Goal: Task Accomplishment & Management: Use online tool/utility

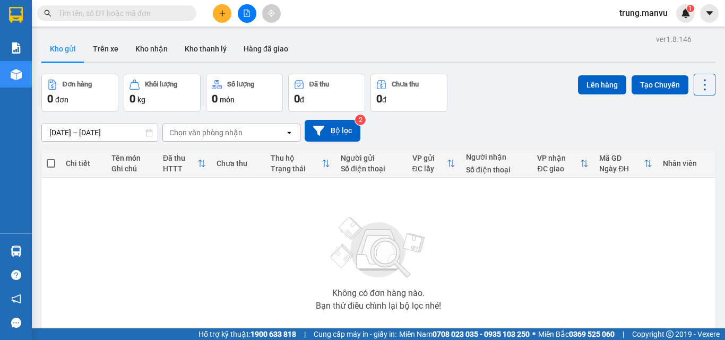
click at [172, 10] on input "text" at bounding box center [120, 13] width 125 height 12
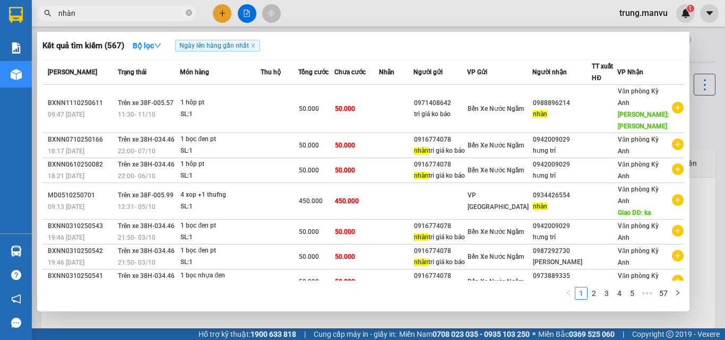
click at [113, 17] on input "nhàn" at bounding box center [120, 13] width 125 height 12
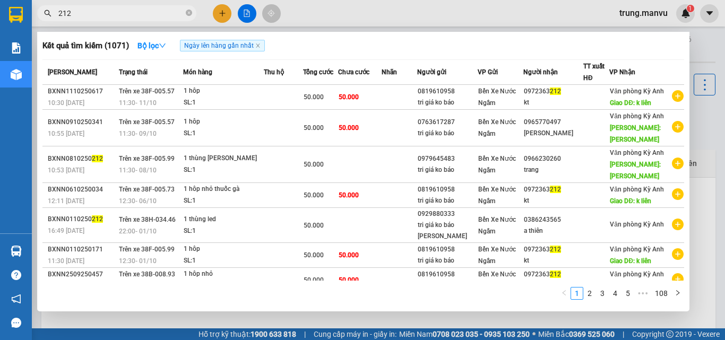
click at [701, 115] on div at bounding box center [362, 170] width 725 height 340
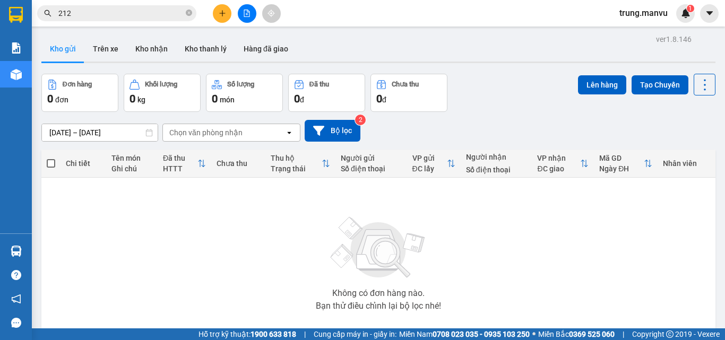
click at [107, 15] on input "212" at bounding box center [120, 13] width 125 height 12
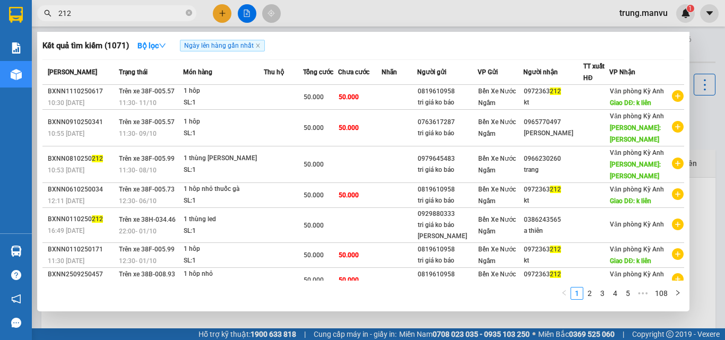
click at [107, 15] on input "212" at bounding box center [120, 13] width 125 height 12
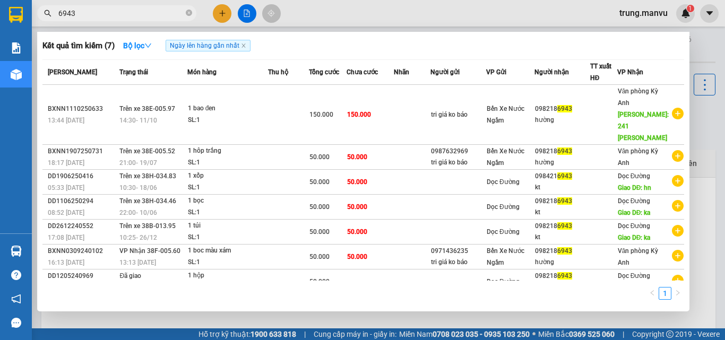
click at [112, 15] on input "6943" at bounding box center [120, 13] width 125 height 12
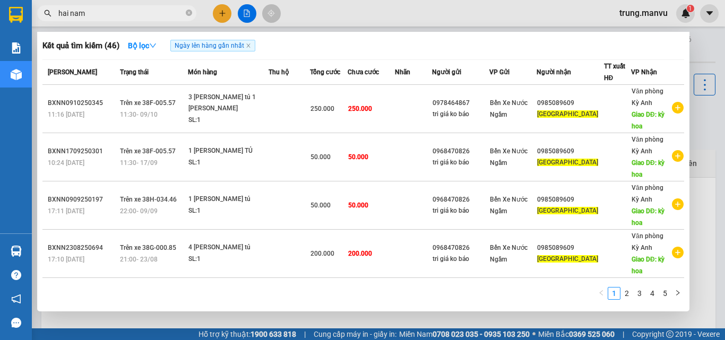
click at [155, 13] on input "hai nam" at bounding box center [120, 13] width 125 height 12
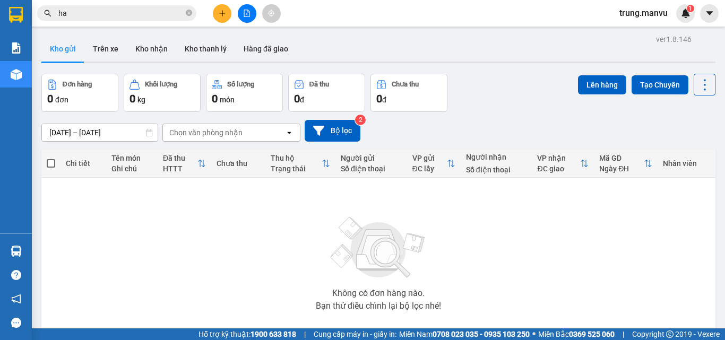
type input "h"
click at [98, 11] on input "text" at bounding box center [120, 13] width 125 height 12
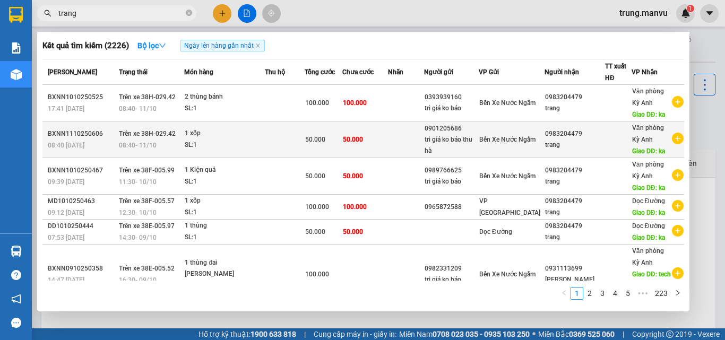
scroll to position [106, 0]
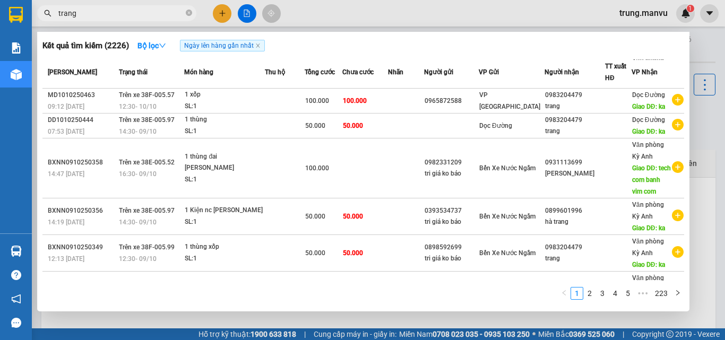
click at [158, 11] on input "trang" at bounding box center [120, 13] width 125 height 12
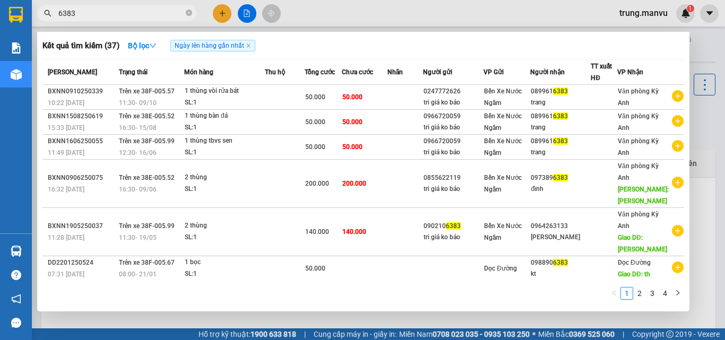
type input "6383"
click at [704, 58] on div at bounding box center [362, 170] width 725 height 340
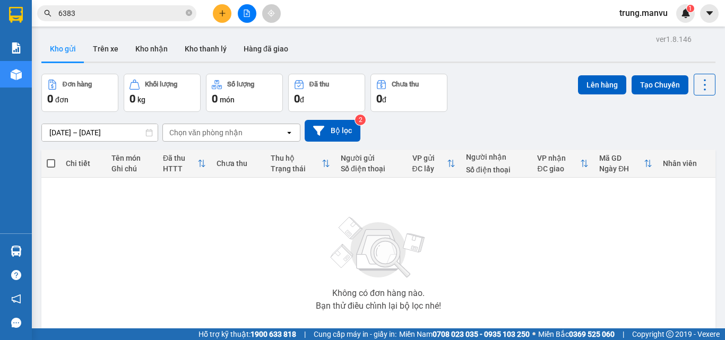
click at [86, 17] on input "6383" at bounding box center [120, 13] width 125 height 12
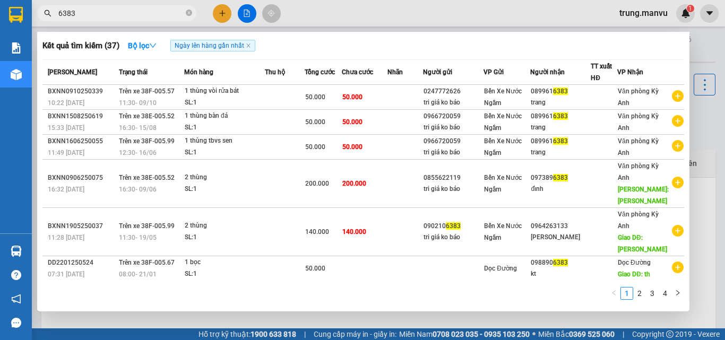
click at [86, 17] on input "6383" at bounding box center [120, 13] width 125 height 12
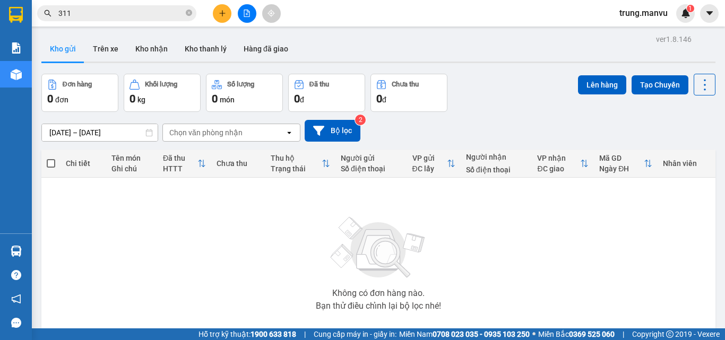
type input "3111"
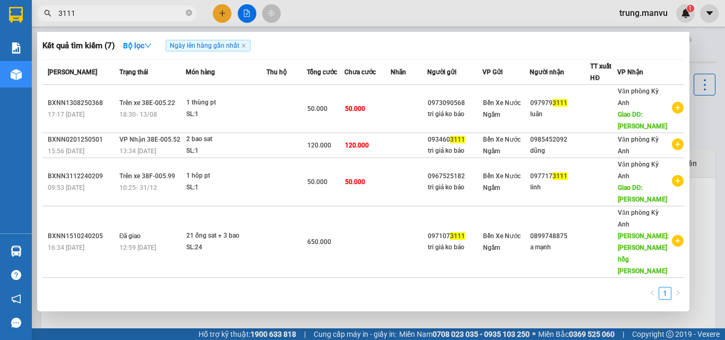
click at [188, 12] on icon "close-circle" at bounding box center [189, 13] width 6 height 6
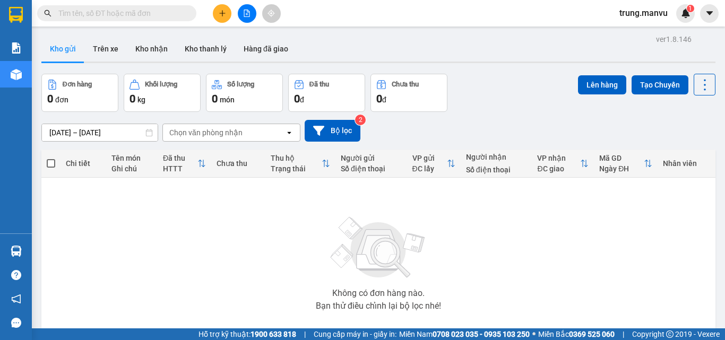
click at [163, 12] on input "text" at bounding box center [120, 13] width 125 height 12
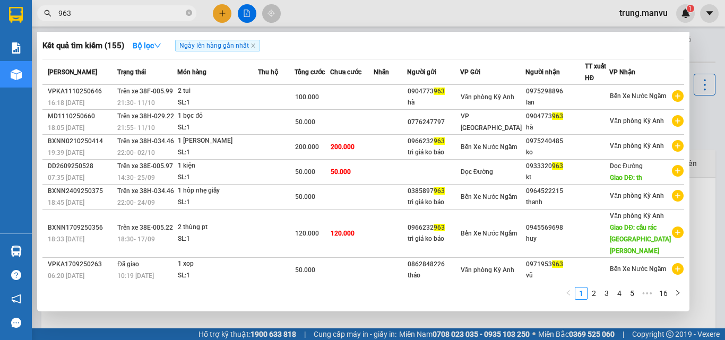
click at [706, 55] on div at bounding box center [362, 170] width 725 height 340
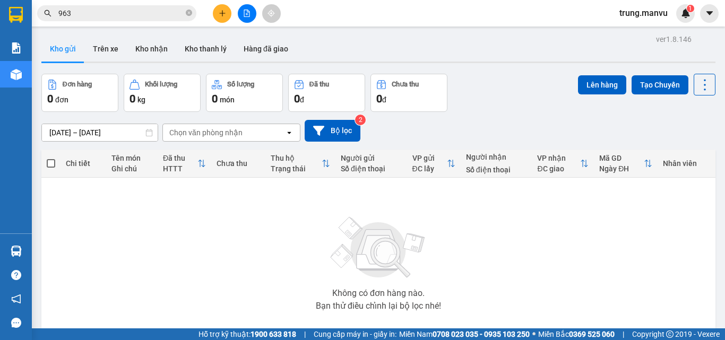
click at [130, 18] on input "963" at bounding box center [120, 13] width 125 height 12
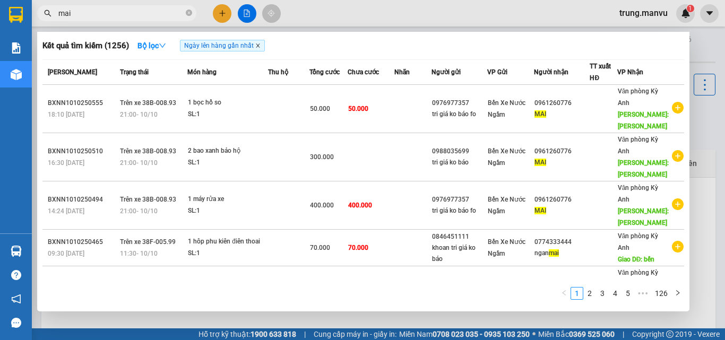
type input "mai"
click at [257, 46] on icon "close" at bounding box center [257, 45] width 5 height 5
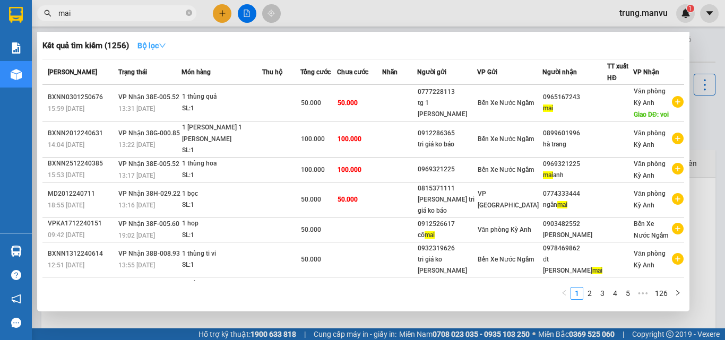
click at [153, 45] on strong "Bộ lọc" at bounding box center [151, 45] width 29 height 8
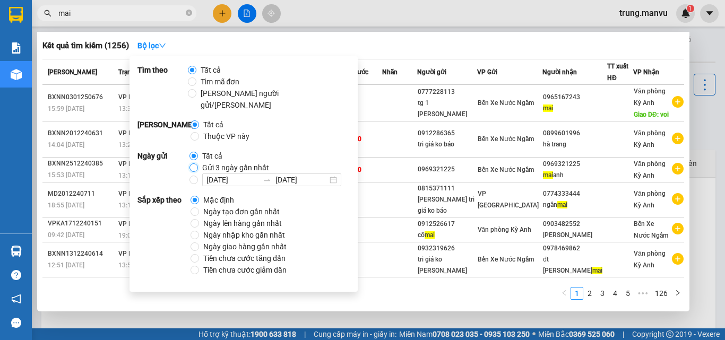
click at [194, 163] on input "Gửi 3 ngày gần nhất" at bounding box center [193, 167] width 8 height 8
radio input "true"
radio input "false"
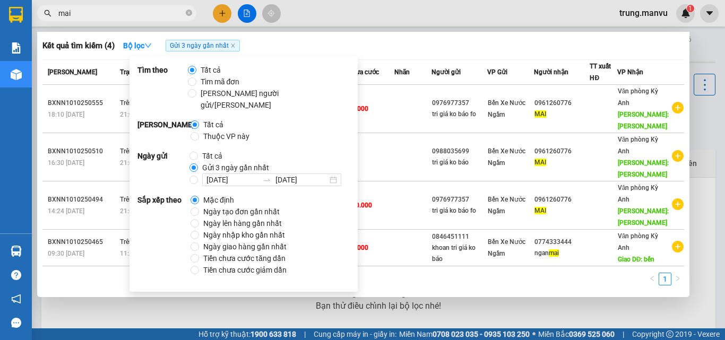
click at [491, 51] on div "Kết quả tìm kiếm ( 4 ) Bộ lọc Gửi 3 ngày gần nhất" at bounding box center [362, 45] width 641 height 17
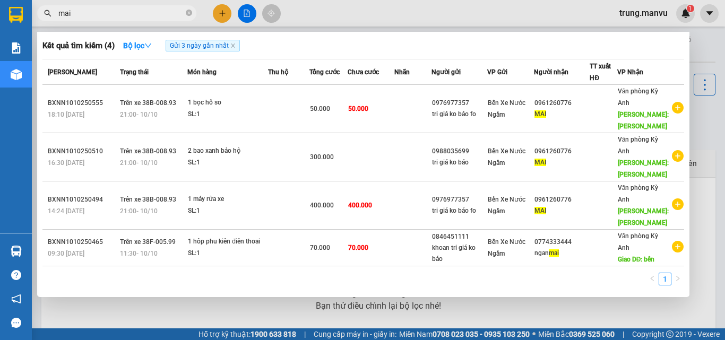
click at [697, 145] on div at bounding box center [362, 170] width 725 height 340
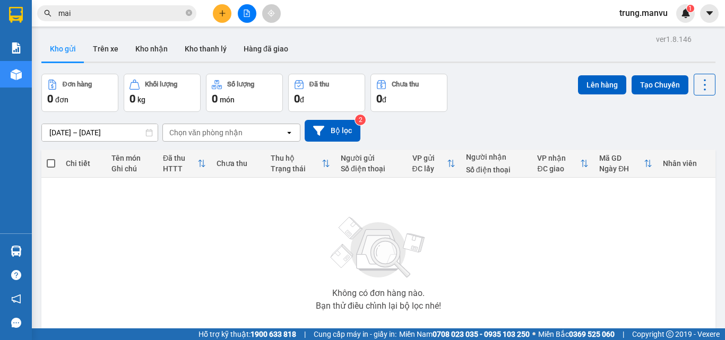
click at [170, 8] on input "mai" at bounding box center [120, 13] width 125 height 12
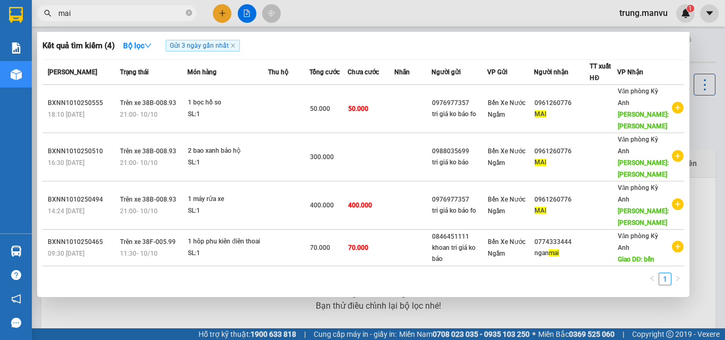
click at [170, 8] on input "mai" at bounding box center [120, 13] width 125 height 12
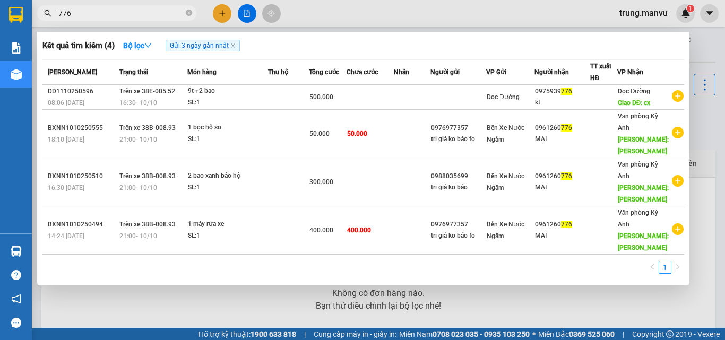
click at [118, 15] on input "776" at bounding box center [120, 13] width 125 height 12
click at [117, 15] on input "776" at bounding box center [120, 13] width 125 height 12
type input "0826"
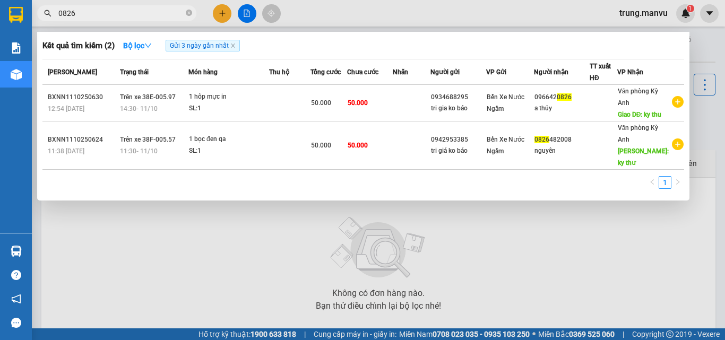
click at [97, 15] on input "0826" at bounding box center [120, 13] width 125 height 12
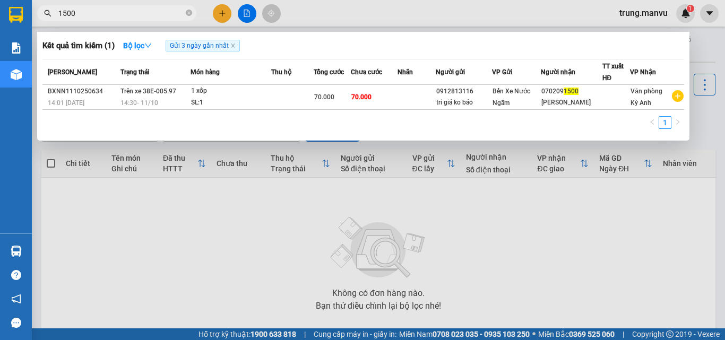
click at [161, 16] on input "1500" at bounding box center [120, 13] width 125 height 12
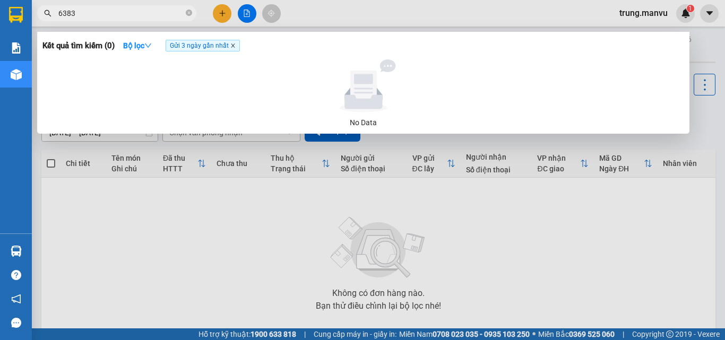
type input "6383"
click at [233, 48] on icon "close" at bounding box center [232, 45] width 5 height 5
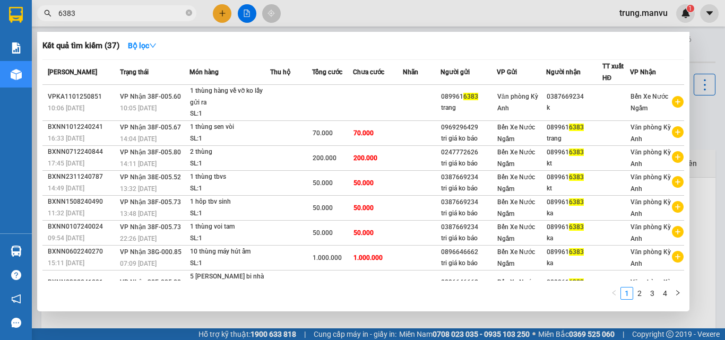
click at [707, 157] on div at bounding box center [362, 170] width 725 height 340
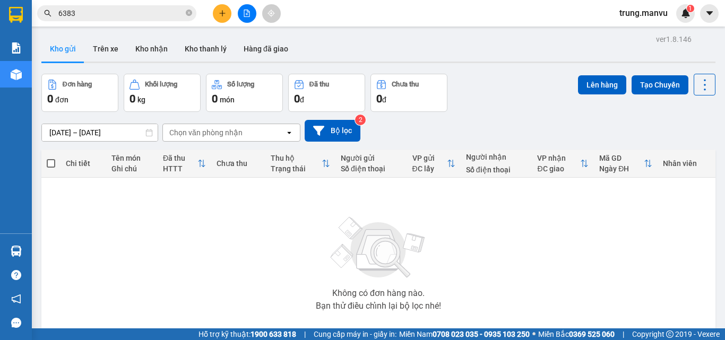
click at [177, 15] on input "6383" at bounding box center [120, 13] width 125 height 12
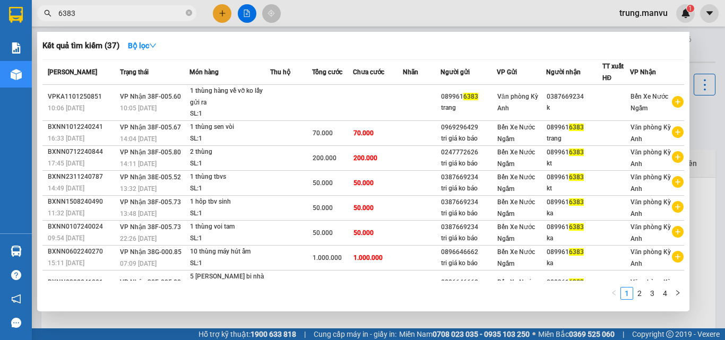
click at [177, 15] on input "6383" at bounding box center [120, 13] width 125 height 12
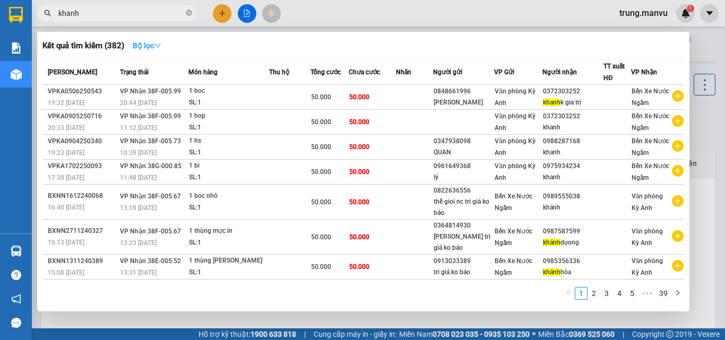
type input "khanh"
click at [155, 48] on strong "Bộ lọc" at bounding box center [147, 45] width 29 height 8
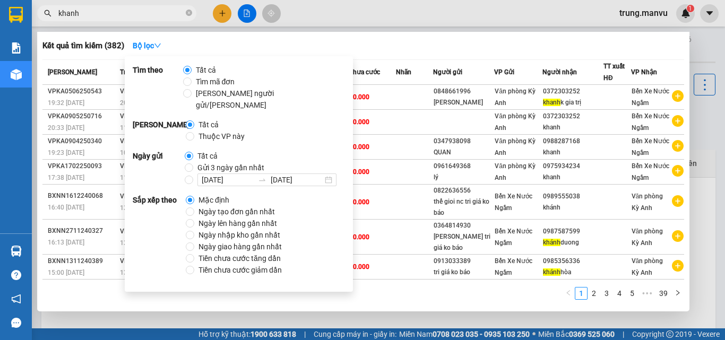
click at [199, 162] on span "Gửi 3 ngày gần nhất" at bounding box center [230, 168] width 75 height 12
click at [193, 163] on input "Gửi 3 ngày gần nhất" at bounding box center [189, 167] width 8 height 8
radio input "true"
radio input "false"
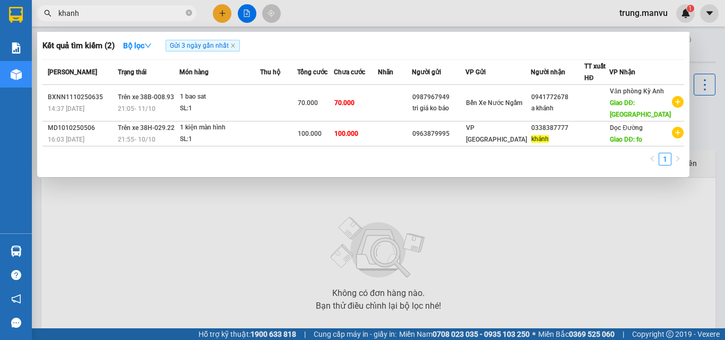
click at [502, 213] on div at bounding box center [362, 170] width 725 height 340
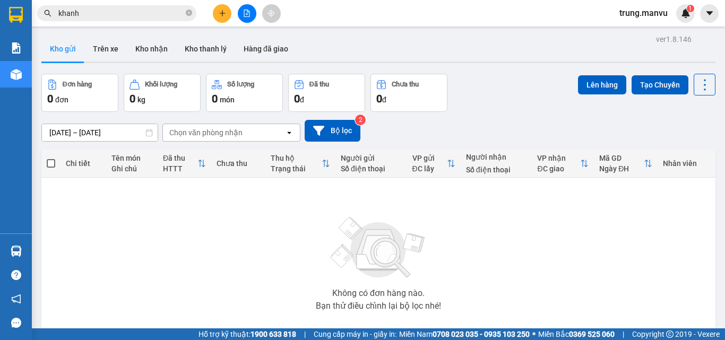
click at [121, 7] on span "khanh" at bounding box center [116, 13] width 159 height 16
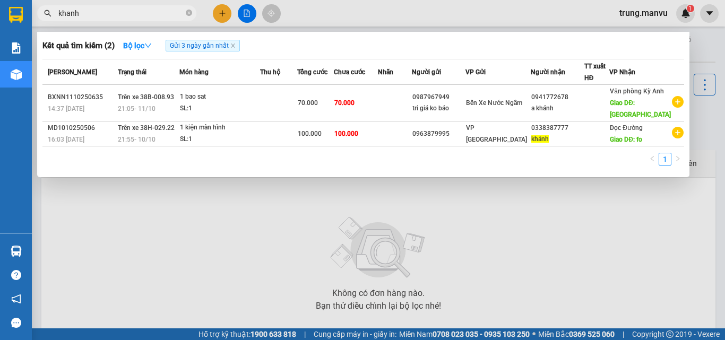
click at [130, 19] on input "khanh" at bounding box center [120, 13] width 125 height 12
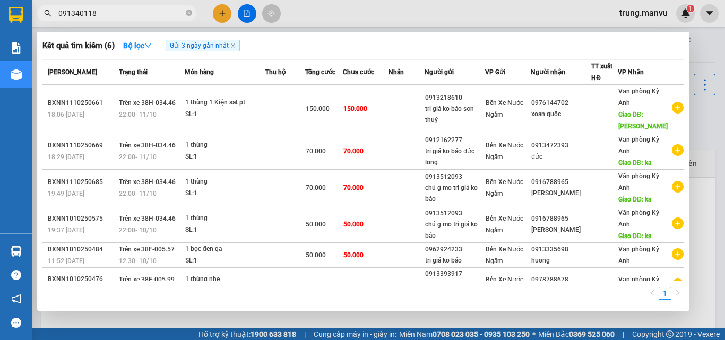
type input "0913401186"
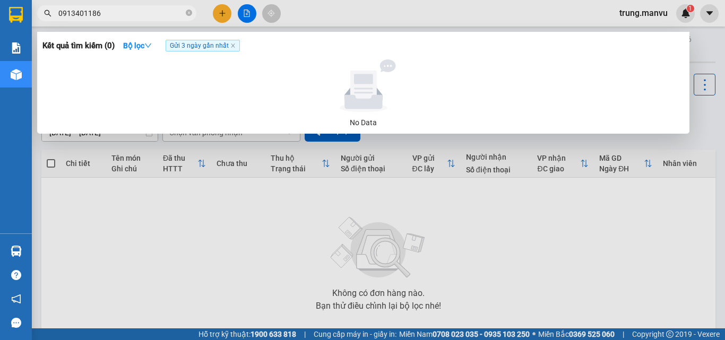
click at [136, 15] on input "0913401186" at bounding box center [120, 13] width 125 height 12
type input "1"
click at [540, 193] on div at bounding box center [362, 170] width 725 height 340
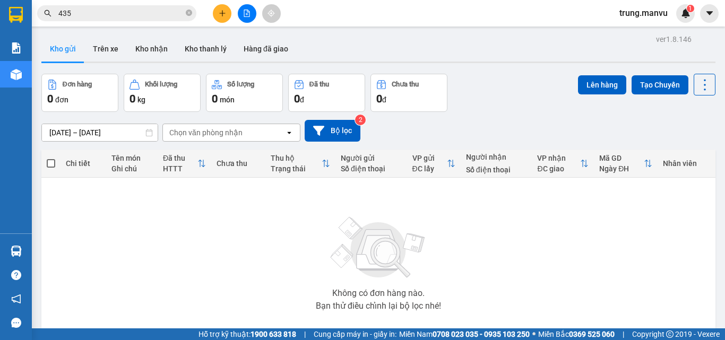
click at [135, 16] on input "435" at bounding box center [120, 13] width 125 height 12
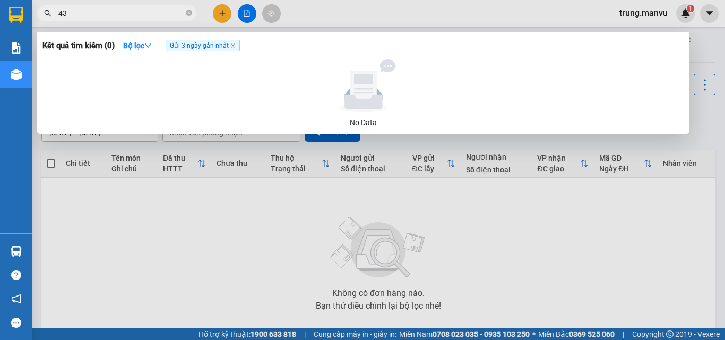
type input "4"
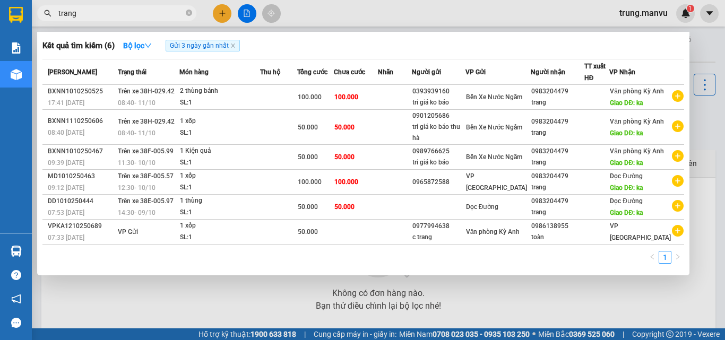
type input "trang"
drag, startPoint x: 715, startPoint y: 63, endPoint x: 651, endPoint y: 71, distance: 64.2
click at [713, 63] on div at bounding box center [362, 170] width 725 height 340
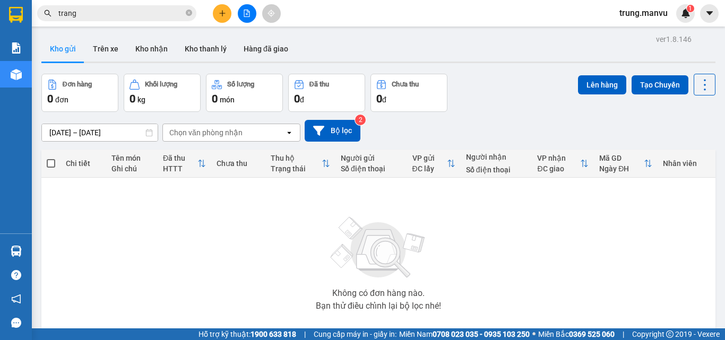
click at [125, 9] on input "trang" at bounding box center [120, 13] width 125 height 12
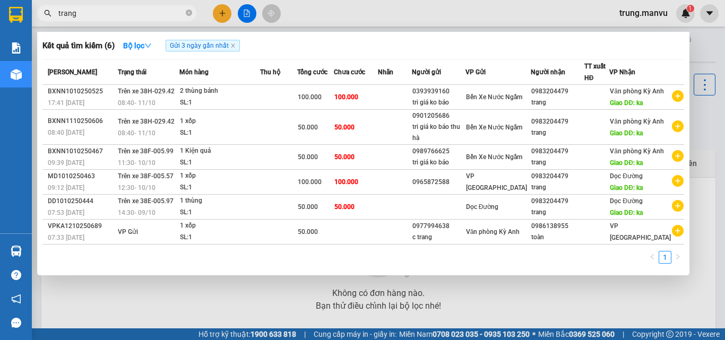
click at [125, 9] on input "trang" at bounding box center [120, 13] width 125 height 12
click at [99, 10] on input "trang" at bounding box center [120, 13] width 125 height 12
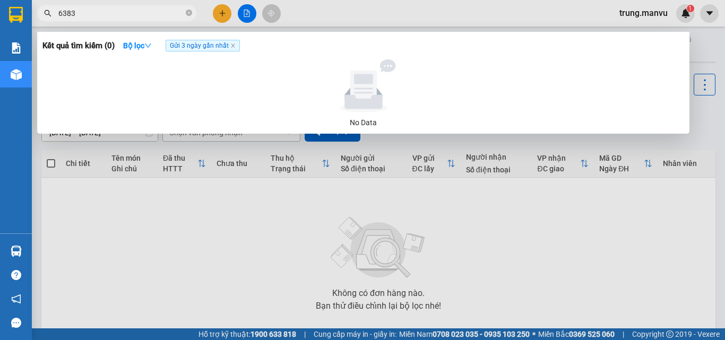
type input "6383"
click at [232, 42] on span "Gửi 3 ngày gần nhất" at bounding box center [203, 46] width 74 height 12
click at [234, 46] on icon "close" at bounding box center [232, 45] width 5 height 5
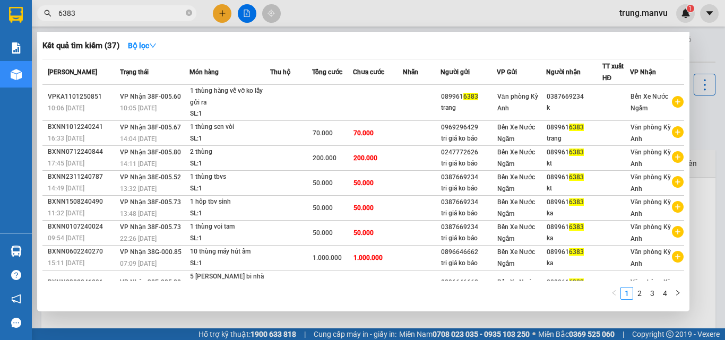
click at [94, 6] on span "6383" at bounding box center [116, 13] width 159 height 16
click at [94, 7] on span "6383" at bounding box center [116, 13] width 159 height 16
click at [94, 9] on input "6383" at bounding box center [120, 13] width 125 height 12
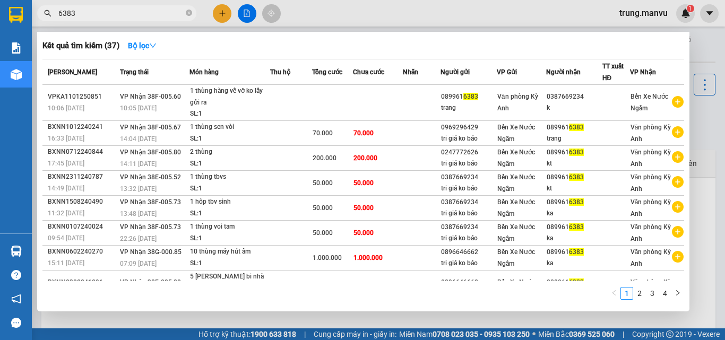
click at [94, 9] on input "6383" at bounding box center [120, 13] width 125 height 12
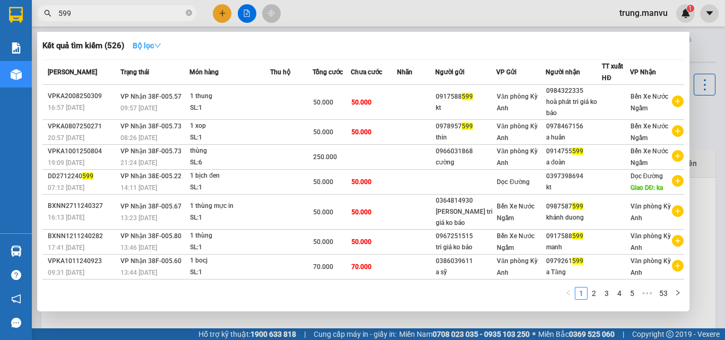
type input "599"
click at [142, 45] on strong "Bộ lọc" at bounding box center [147, 45] width 29 height 8
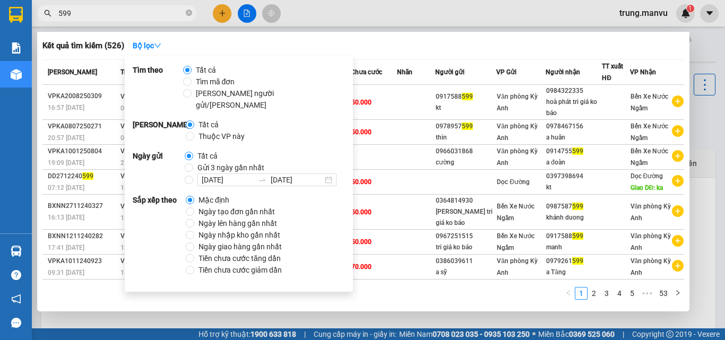
click at [199, 162] on span "Gửi 3 ngày gần nhất" at bounding box center [230, 168] width 75 height 12
click at [193, 163] on input "Gửi 3 ngày gần nhất" at bounding box center [189, 167] width 8 height 8
radio input "true"
radio input "false"
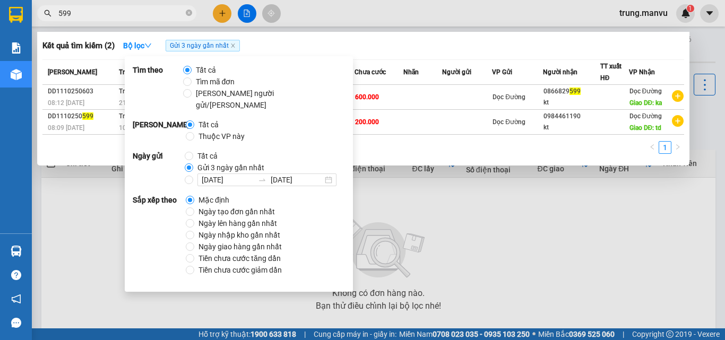
click at [441, 166] on div at bounding box center [362, 170] width 725 height 340
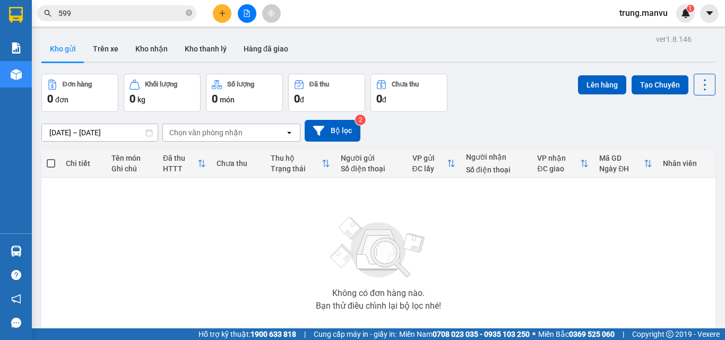
click at [135, 20] on span "599" at bounding box center [116, 13] width 159 height 16
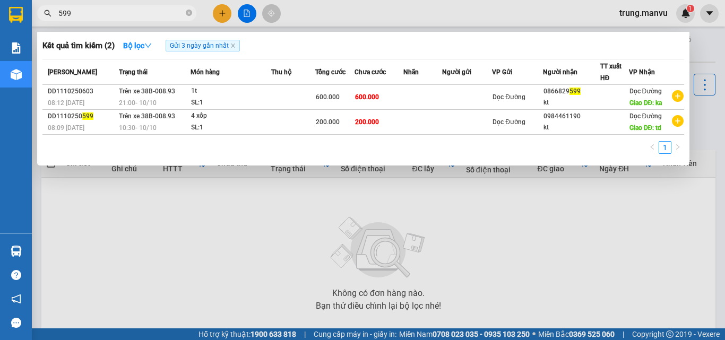
click at [221, 197] on div at bounding box center [362, 170] width 725 height 340
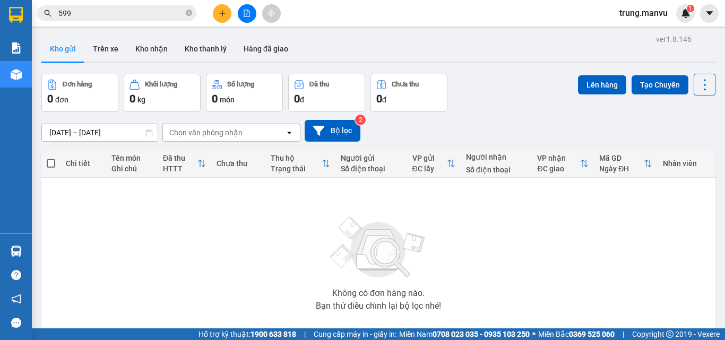
click at [113, 8] on input "599" at bounding box center [120, 13] width 125 height 12
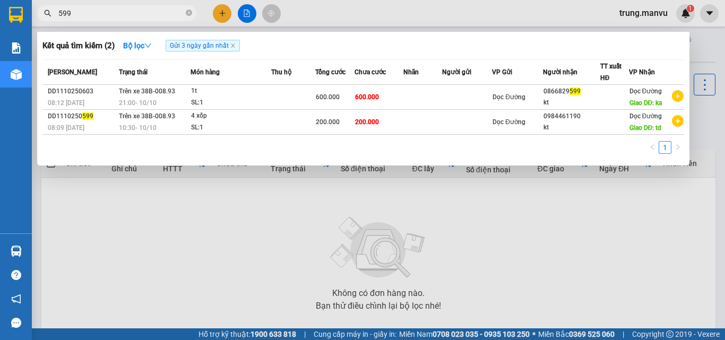
click at [113, 8] on input "599" at bounding box center [120, 13] width 125 height 12
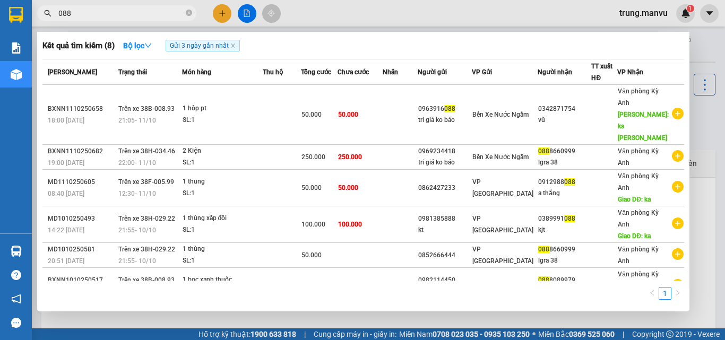
type input "088"
click at [699, 138] on div at bounding box center [362, 170] width 725 height 340
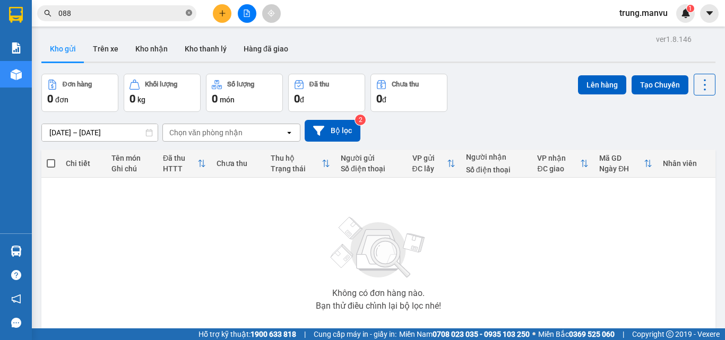
click at [189, 11] on icon "close-circle" at bounding box center [189, 13] width 6 height 6
click at [121, 16] on input "text" at bounding box center [120, 13] width 125 height 12
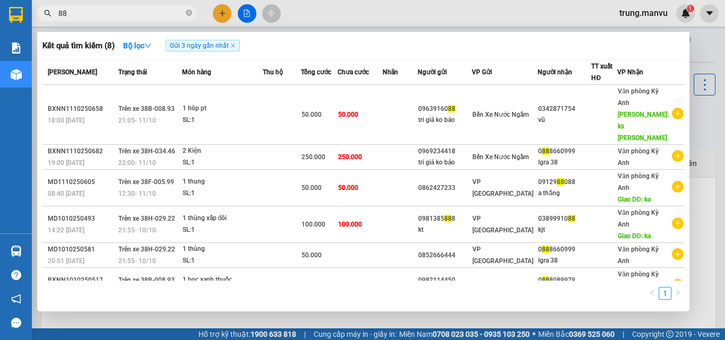
type input "886"
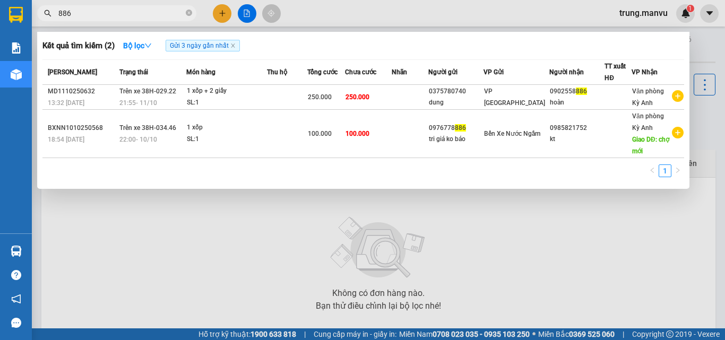
click at [108, 15] on input "886" at bounding box center [120, 13] width 125 height 12
type input "079"
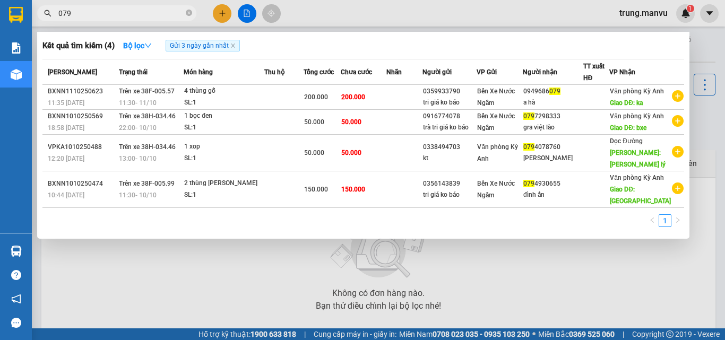
click at [110, 18] on input "079" at bounding box center [120, 13] width 125 height 12
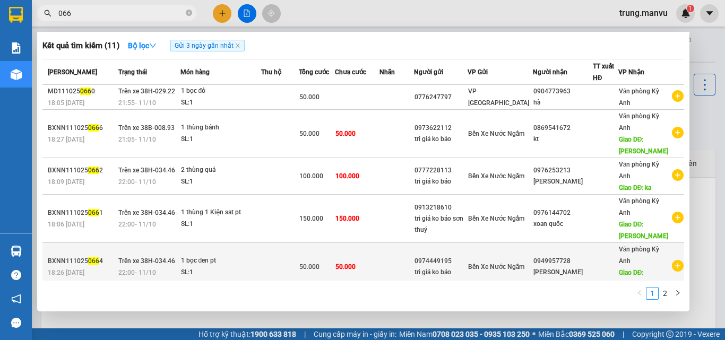
scroll to position [170, 0]
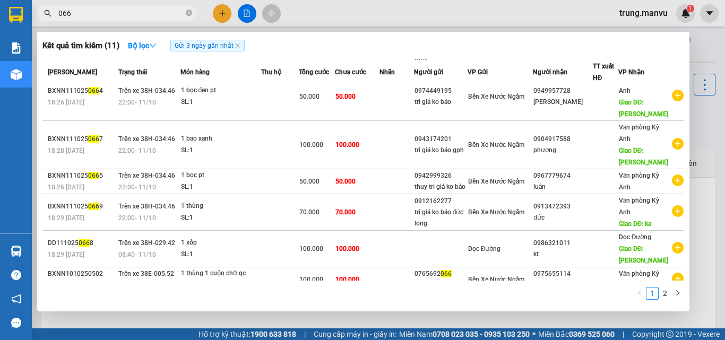
click at [131, 15] on input "066" at bounding box center [120, 13] width 125 height 12
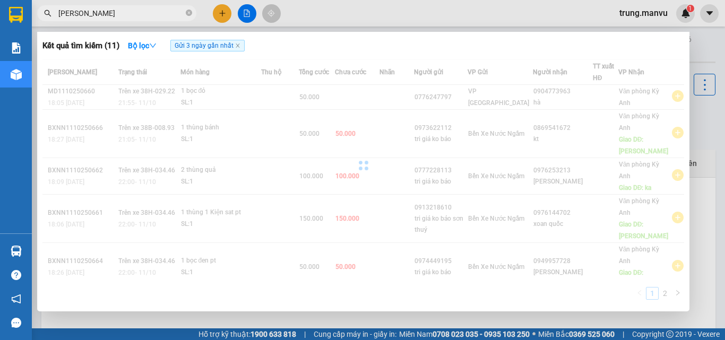
type input "[PERSON_NAME]"
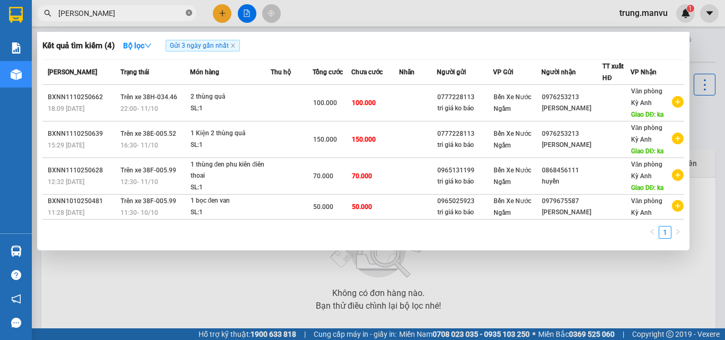
click at [189, 14] on icon "close-circle" at bounding box center [189, 13] width 6 height 6
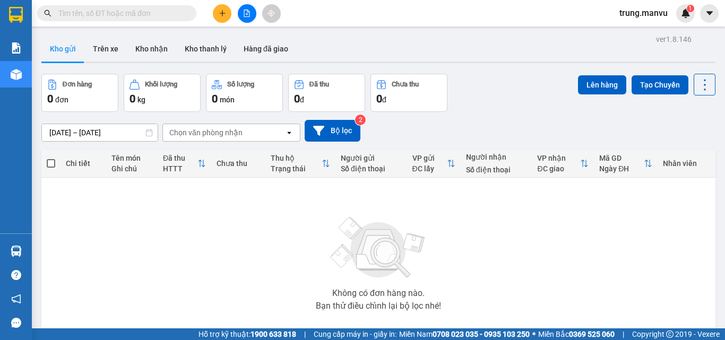
click at [160, 17] on input "text" at bounding box center [120, 13] width 125 height 12
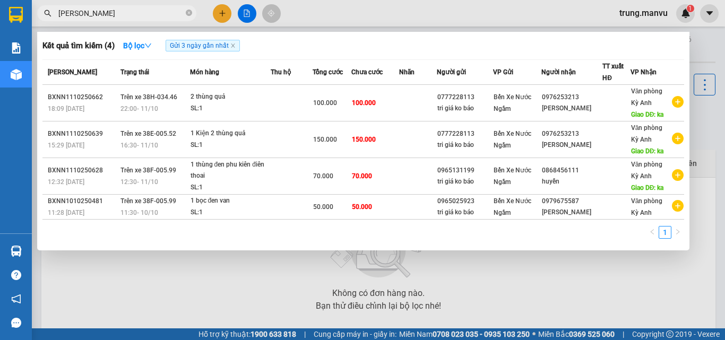
type input "[PERSON_NAME]"
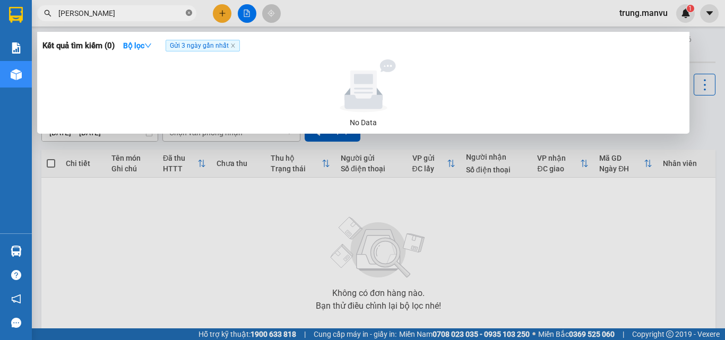
click at [187, 12] on icon "close-circle" at bounding box center [189, 13] width 6 height 6
type input "066"
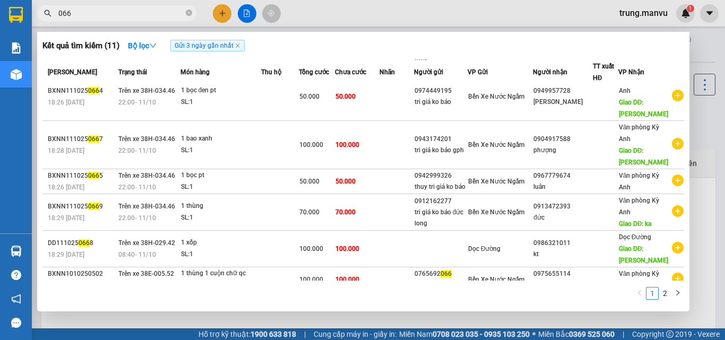
click at [234, 45] on span "Gửi 3 ngày gần nhất" at bounding box center [207, 46] width 74 height 12
click at [242, 47] on span "Gửi 3 ngày gần nhất" at bounding box center [207, 46] width 74 height 12
click at [241, 47] on span "Gửi 3 ngày gần nhất" at bounding box center [207, 46] width 74 height 12
click at [240, 47] on icon "close" at bounding box center [237, 45] width 5 height 5
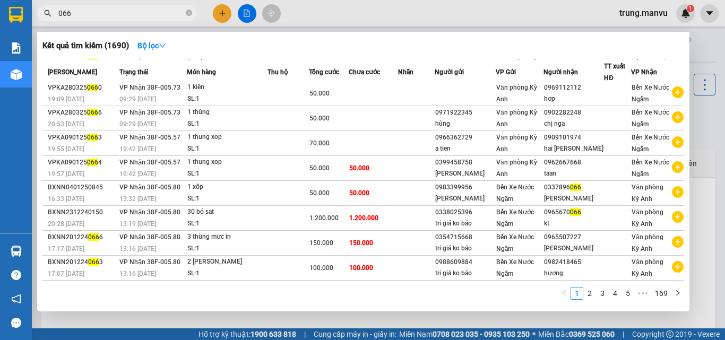
scroll to position [54, 0]
click at [190, 13] on icon "close-circle" at bounding box center [189, 13] width 6 height 6
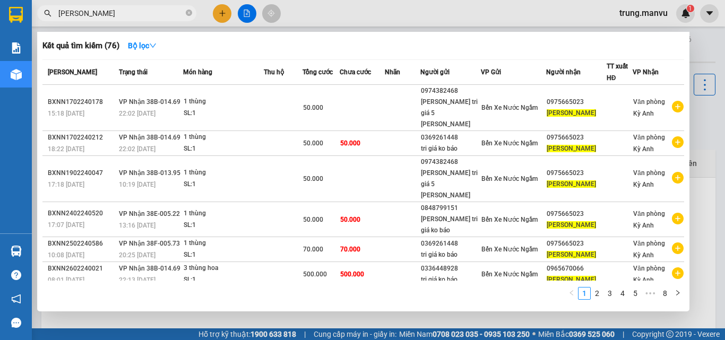
type input "[PERSON_NAME]"
click at [93, 12] on input "[PERSON_NAME]" at bounding box center [120, 13] width 125 height 12
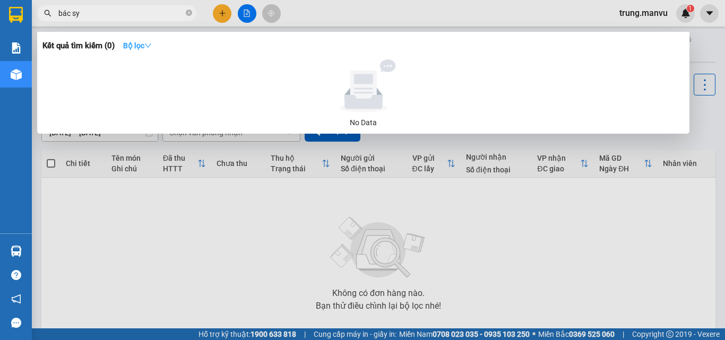
type input "bác sy"
click at [132, 42] on strong "Bộ lọc" at bounding box center [137, 45] width 29 height 8
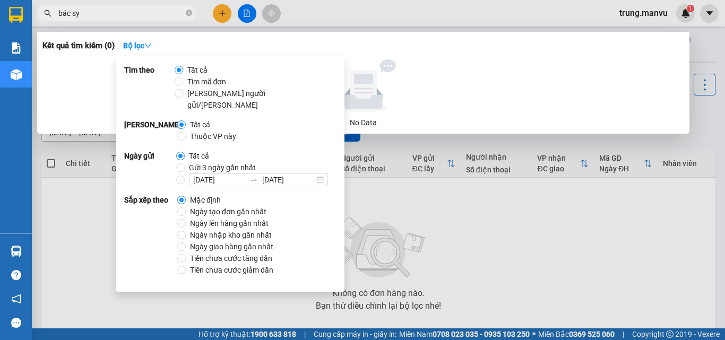
click at [190, 162] on span "Gửi 3 ngày gần nhất" at bounding box center [222, 168] width 75 height 12
click at [185, 163] on input "Gửi 3 ngày gần nhất" at bounding box center [180, 167] width 8 height 8
radio input "true"
radio input "false"
click at [116, 16] on input "bác sy" at bounding box center [120, 13] width 125 height 12
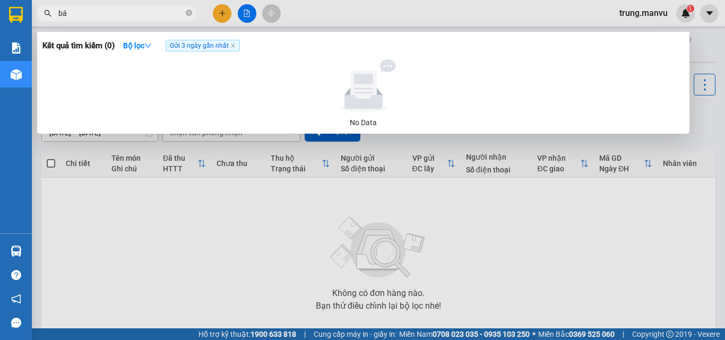
type input "b"
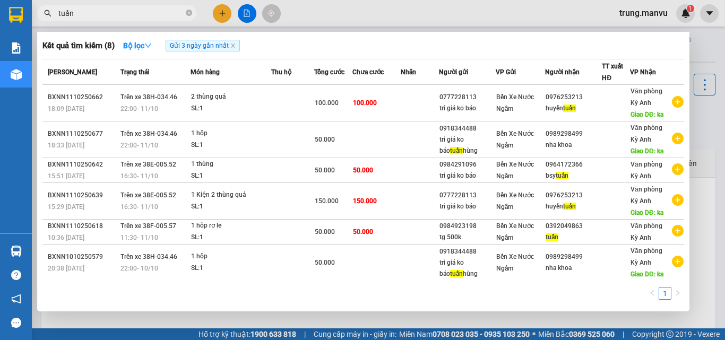
click at [81, 12] on input "tuấn" at bounding box center [120, 13] width 125 height 12
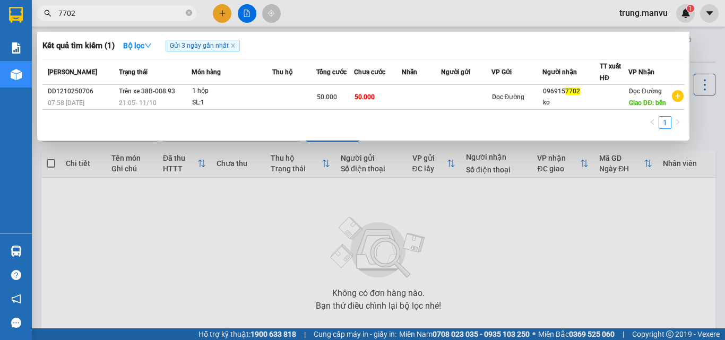
type input "7702"
click at [133, 9] on input "7702" at bounding box center [120, 13] width 125 height 12
click at [151, 9] on input "7702" at bounding box center [120, 13] width 125 height 12
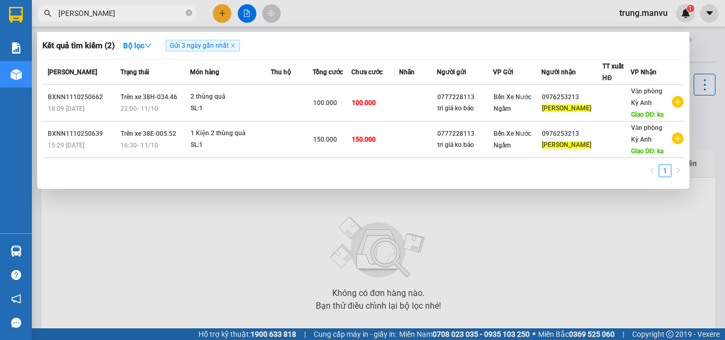
click at [165, 15] on input "[PERSON_NAME]" at bounding box center [120, 13] width 125 height 12
type input "678"
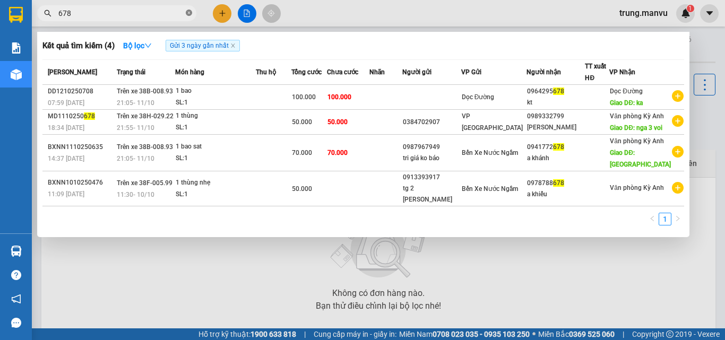
click at [186, 12] on icon "close-circle" at bounding box center [189, 13] width 6 height 6
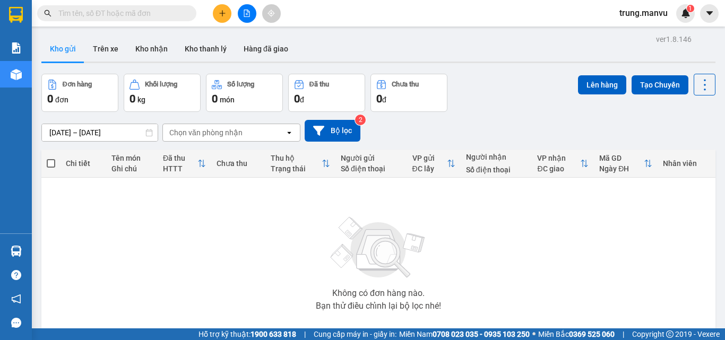
click at [106, 16] on input "text" at bounding box center [120, 13] width 125 height 12
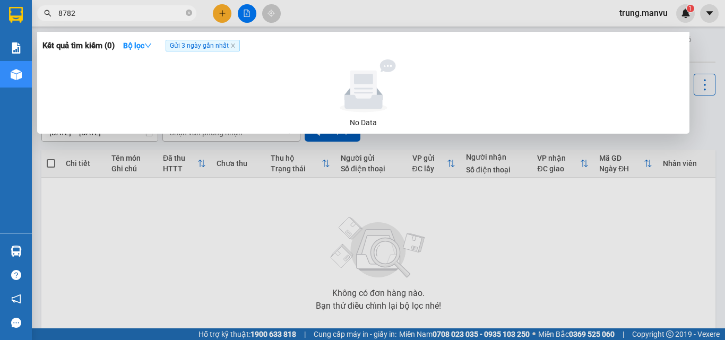
click at [297, 204] on div at bounding box center [362, 170] width 725 height 340
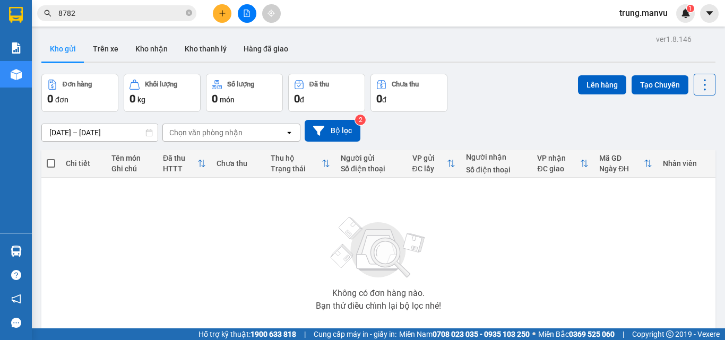
click at [173, 6] on span "8782" at bounding box center [116, 13] width 159 height 16
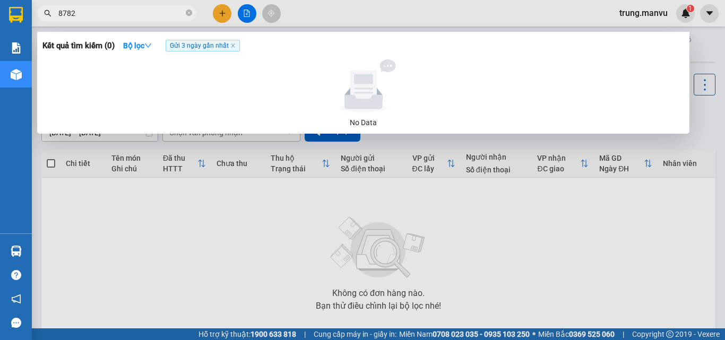
click at [171, 9] on input "8782" at bounding box center [120, 13] width 125 height 12
type input "m"
type input "nam á"
click at [236, 44] on icon "close" at bounding box center [232, 45] width 5 height 5
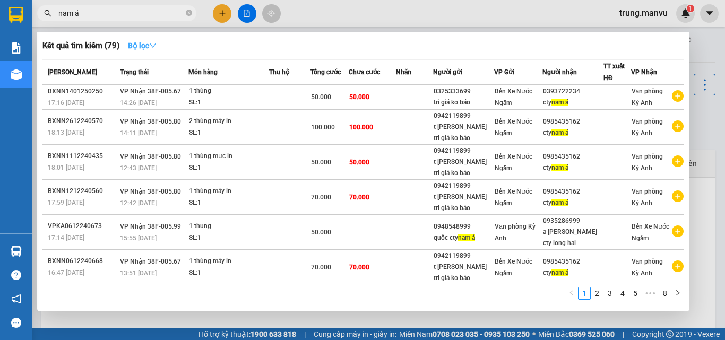
click at [146, 39] on button "Bộ lọc" at bounding box center [142, 45] width 46 height 17
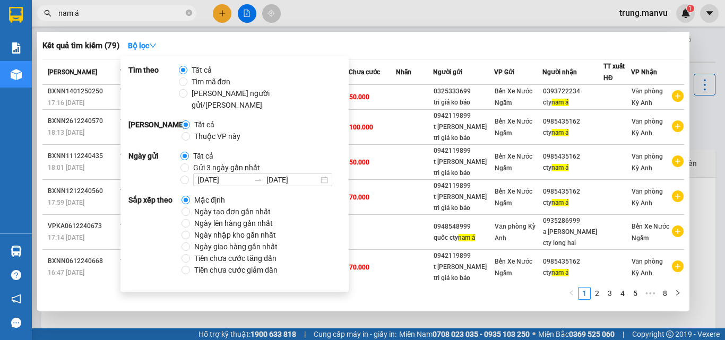
click at [217, 206] on span "Ngày tạo đơn gần nhất" at bounding box center [232, 212] width 85 height 12
click at [190, 207] on input "Ngày tạo đơn gần nhất" at bounding box center [185, 211] width 8 height 8
radio input "true"
radio input "false"
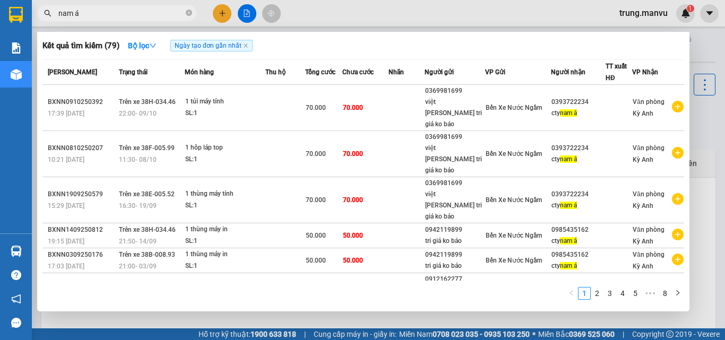
click at [372, 299] on div "1 2 3 4 5 ••• 8" at bounding box center [362, 296] width 641 height 19
click at [120, 12] on input "nam á" at bounding box center [120, 13] width 125 height 12
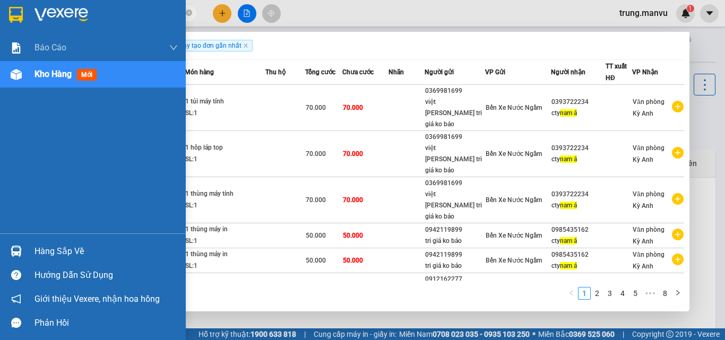
click at [23, 11] on div at bounding box center [16, 14] width 19 height 19
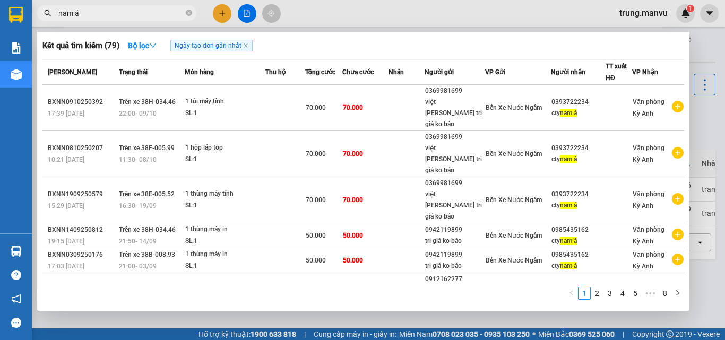
click at [700, 38] on div at bounding box center [362, 170] width 725 height 340
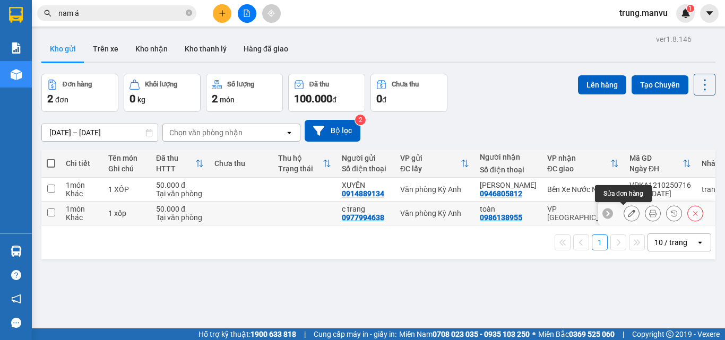
click at [628, 212] on icon at bounding box center [631, 213] width 7 height 7
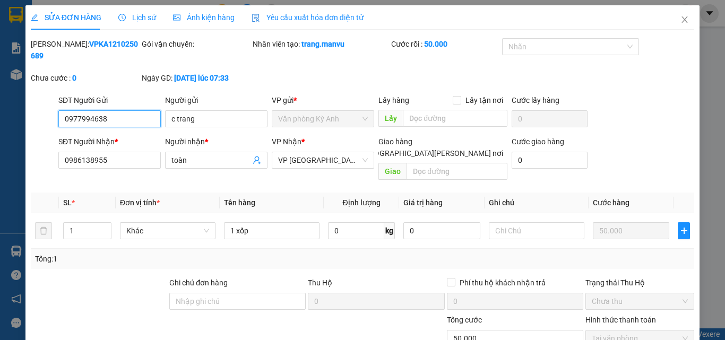
type input "0977994638"
type input "c trang"
type input "0986138955"
type input "toàn"
type input "0"
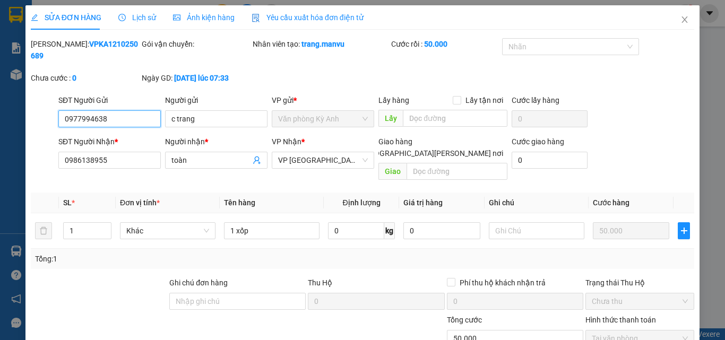
type input "50.000"
click at [319, 152] on span "VP [GEOGRAPHIC_DATA]" at bounding box center [323, 160] width 90 height 16
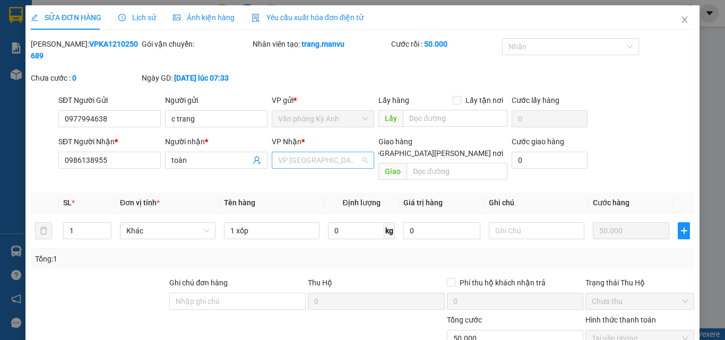
click at [319, 152] on span "VP [GEOGRAPHIC_DATA]" at bounding box center [323, 160] width 90 height 16
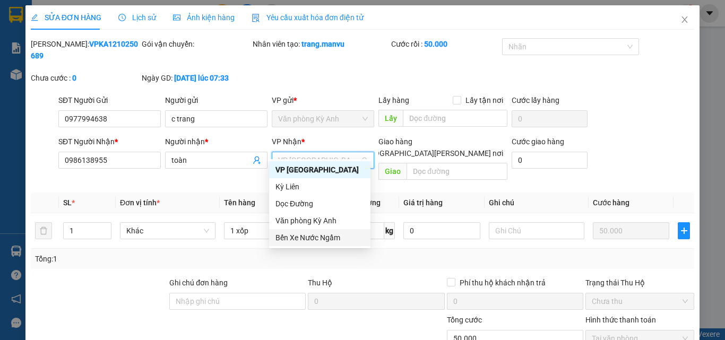
click at [302, 233] on div "Bến Xe Nước Ngầm" at bounding box center [319, 238] width 89 height 12
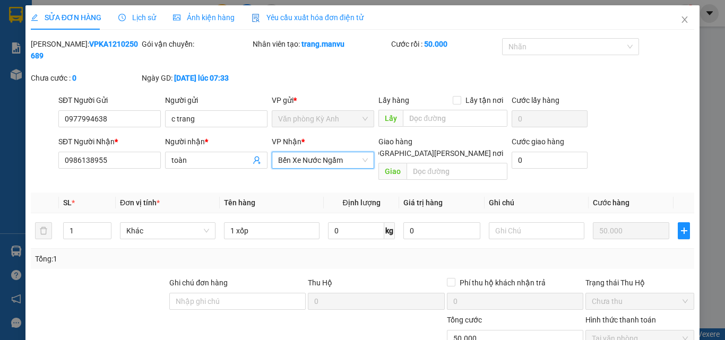
scroll to position [109, 0]
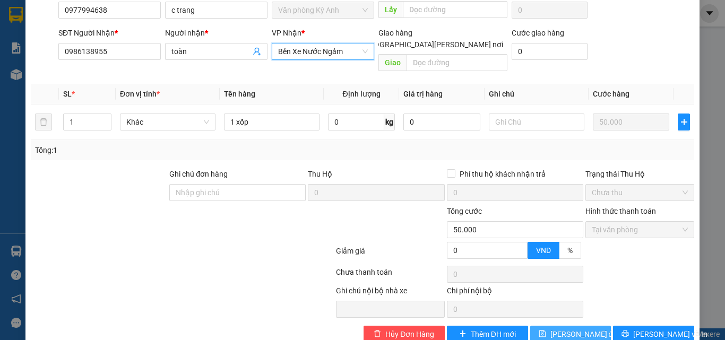
click at [582, 326] on button "[PERSON_NAME] đổi" at bounding box center [570, 334] width 81 height 17
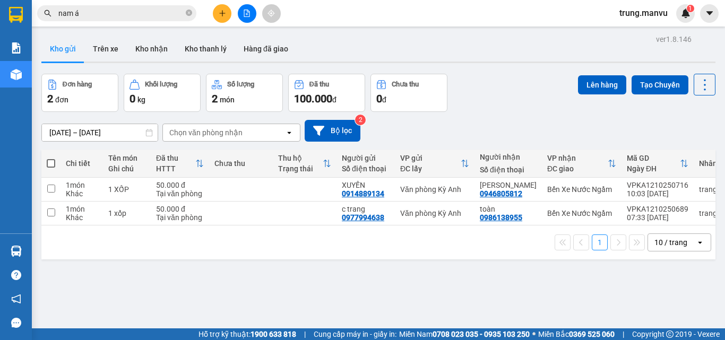
click at [123, 13] on input "nam á" at bounding box center [120, 13] width 125 height 12
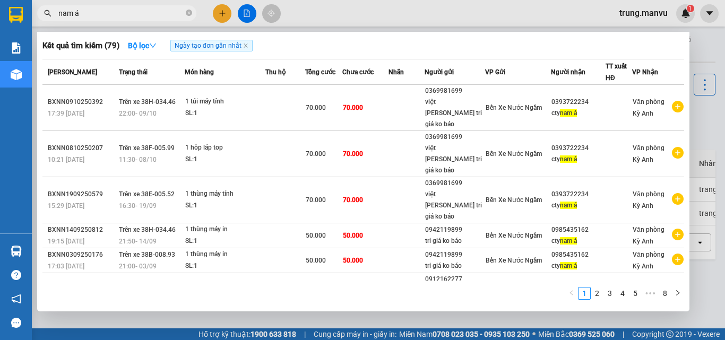
click at [104, 17] on input "nam á" at bounding box center [120, 13] width 125 height 12
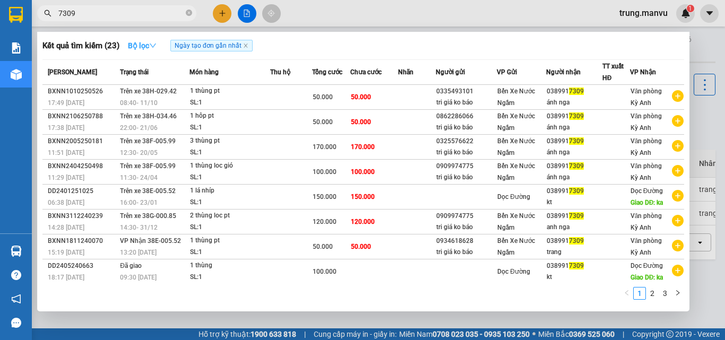
type input "7309"
click at [152, 49] on strong "Bộ lọc" at bounding box center [142, 45] width 29 height 8
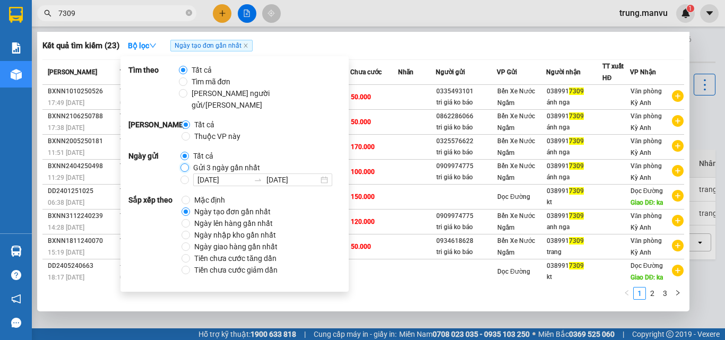
click at [185, 163] on input "Gửi 3 ngày gần nhất" at bounding box center [184, 167] width 8 height 8
radio input "true"
radio input "false"
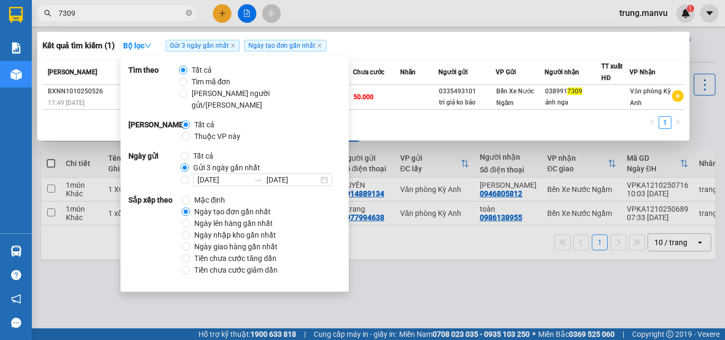
click at [418, 124] on div "1" at bounding box center [362, 125] width 641 height 19
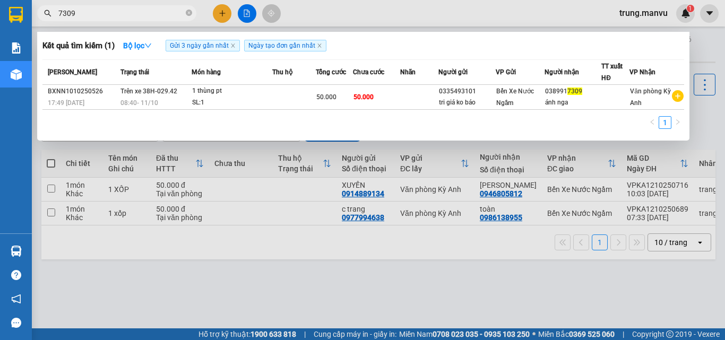
click at [132, 12] on input "7309" at bounding box center [120, 13] width 125 height 12
click at [188, 10] on icon "close-circle" at bounding box center [189, 13] width 6 height 6
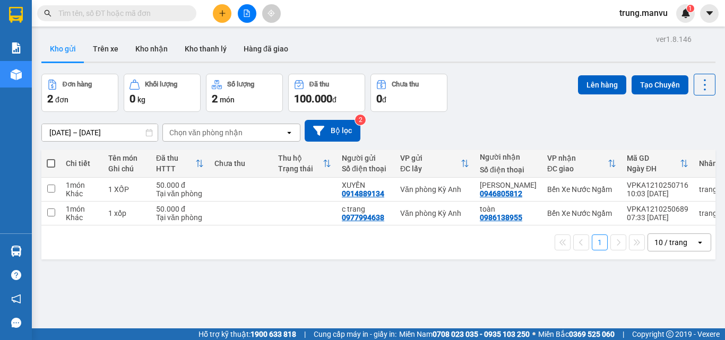
click at [162, 13] on input "text" at bounding box center [120, 13] width 125 height 12
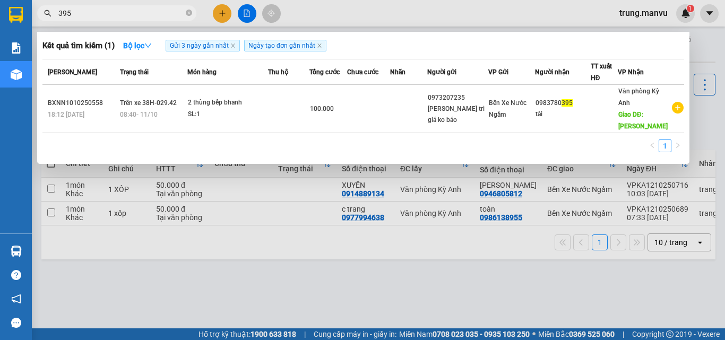
type input "395"
click at [215, 198] on div at bounding box center [362, 170] width 725 height 340
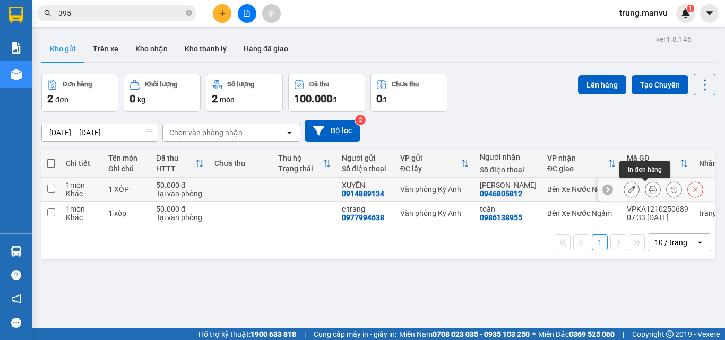
click at [651, 192] on button at bounding box center [652, 189] width 15 height 19
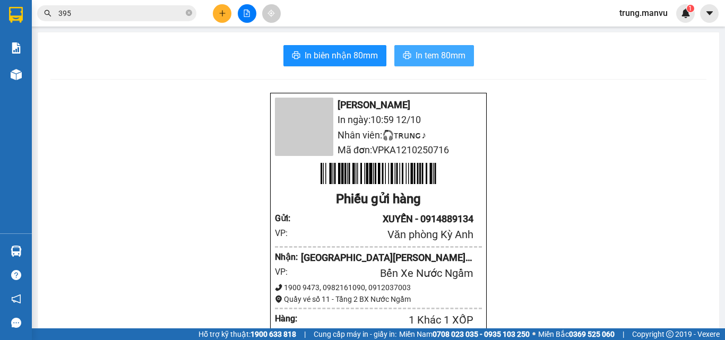
click at [415, 54] on span "In tem 80mm" at bounding box center [440, 55] width 50 height 13
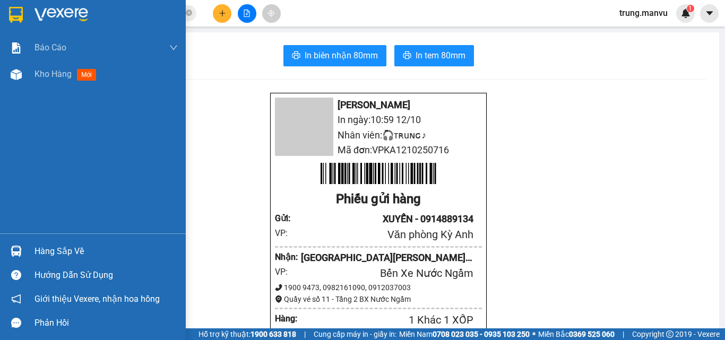
click at [10, 20] on img at bounding box center [16, 15] width 14 height 16
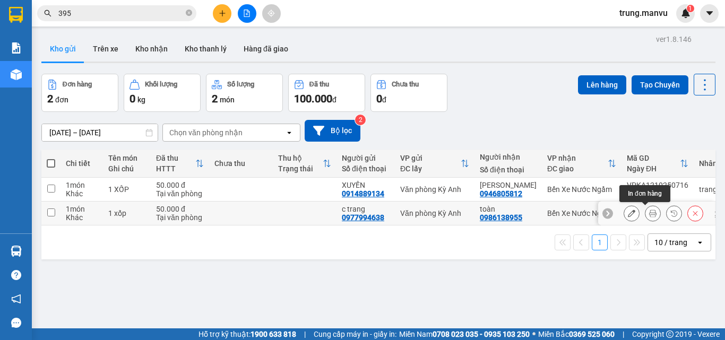
click at [649, 214] on icon at bounding box center [652, 213] width 7 height 7
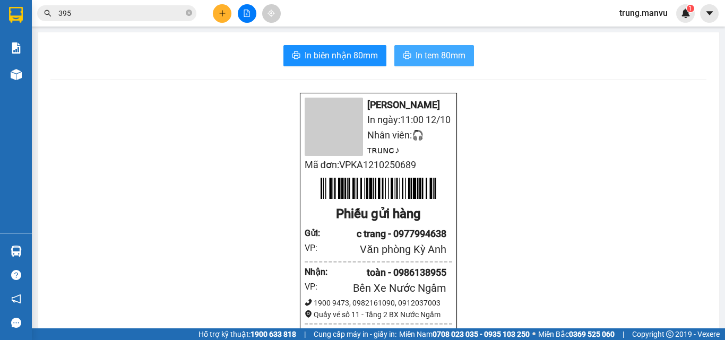
click at [419, 57] on span "In tem 80mm" at bounding box center [440, 55] width 50 height 13
